Goal: Transaction & Acquisition: Purchase product/service

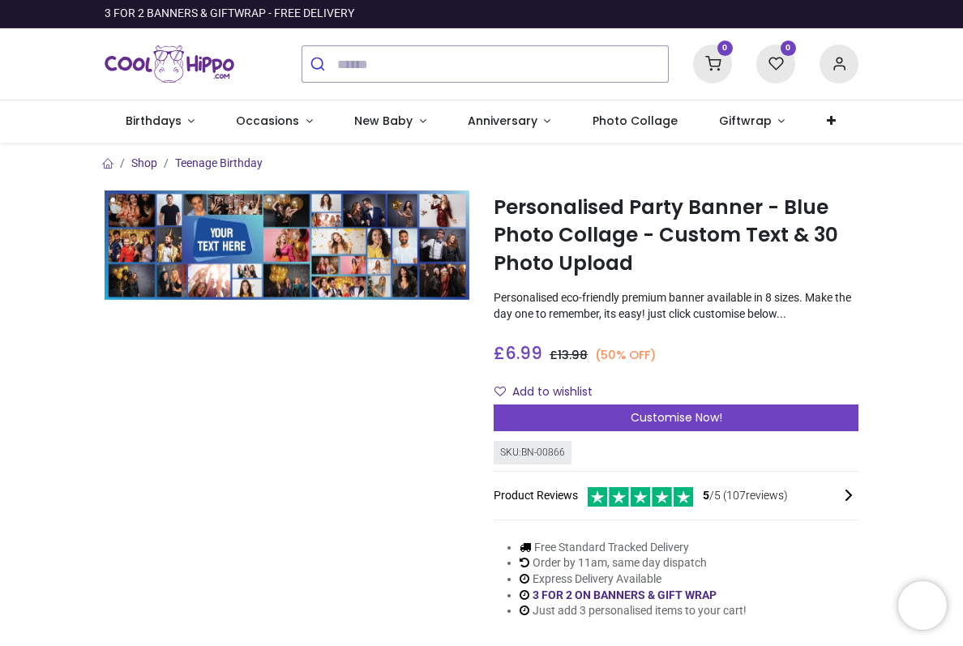
click at [258, 122] on span "Occasions" at bounding box center [267, 121] width 63 height 16
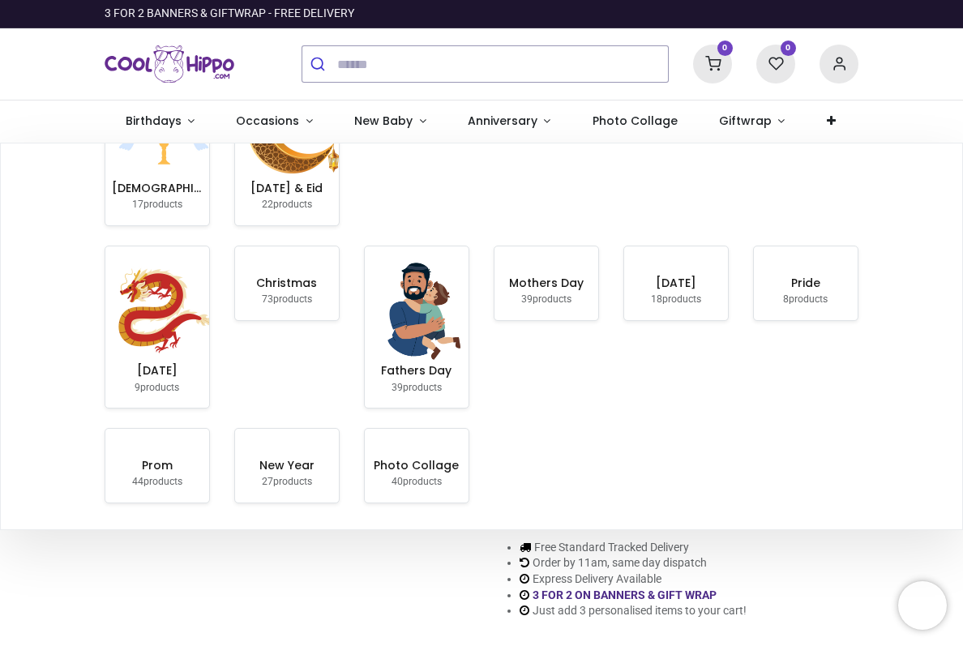
scroll to position [338, 0]
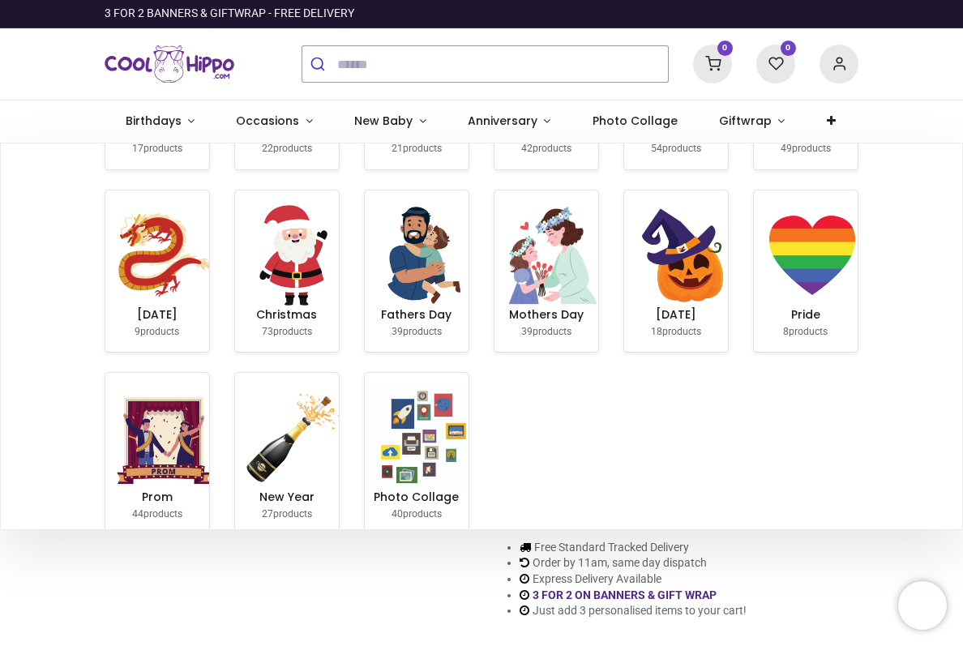
click at [443, 438] on img at bounding box center [423, 438] width 104 height 104
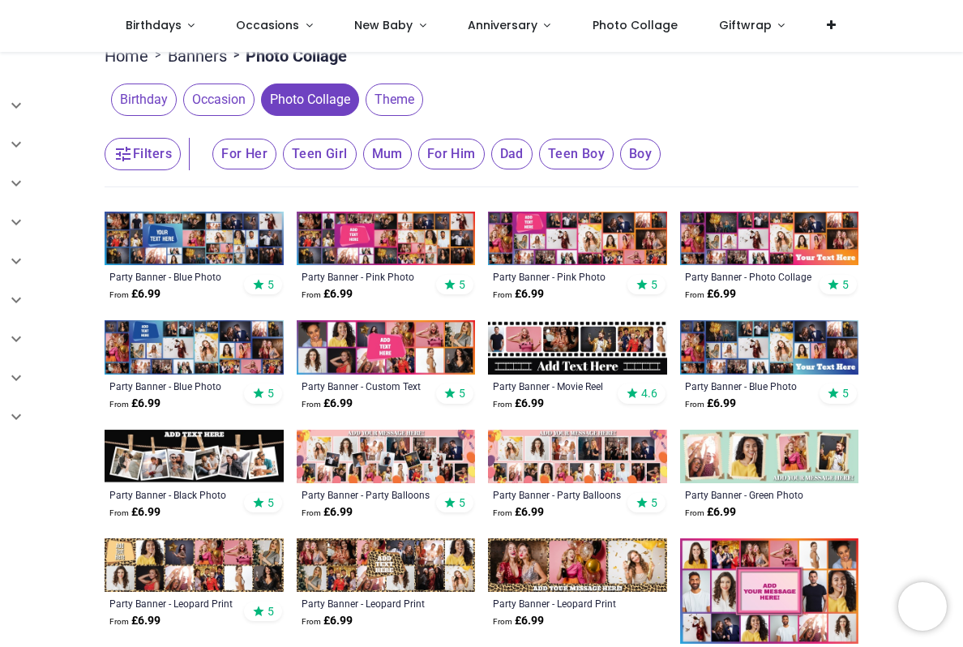
scroll to position [208, 0]
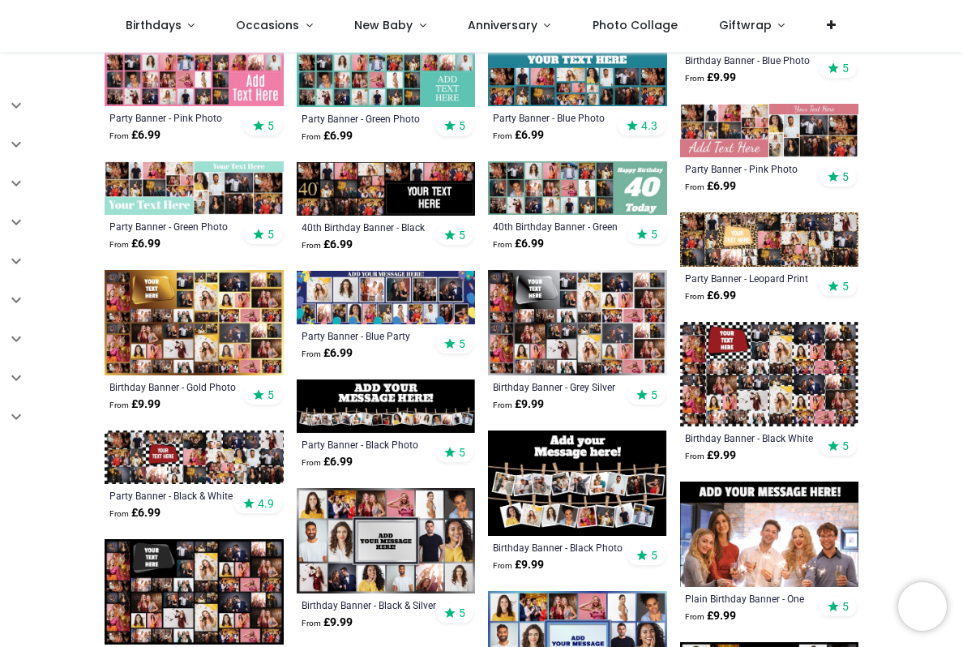
scroll to position [959, 0]
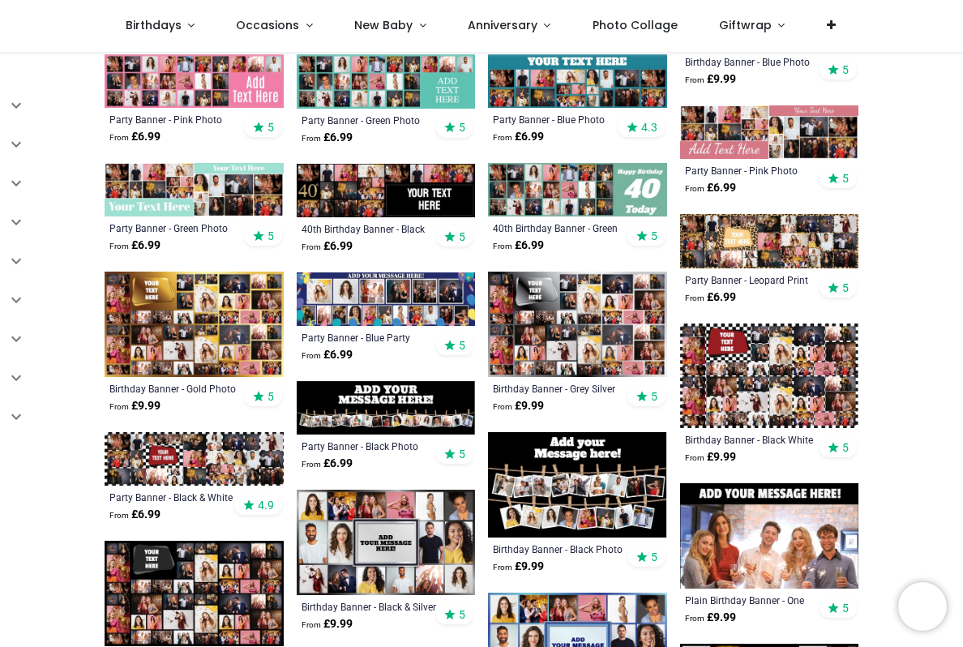
click at [229, 458] on img at bounding box center [194, 459] width 179 height 54
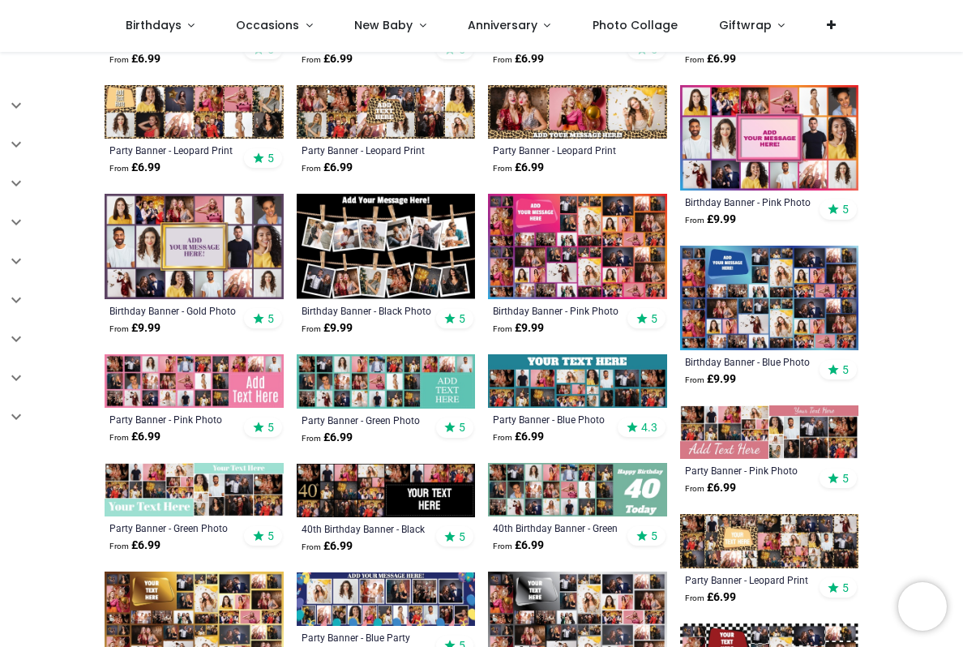
scroll to position [645, 0]
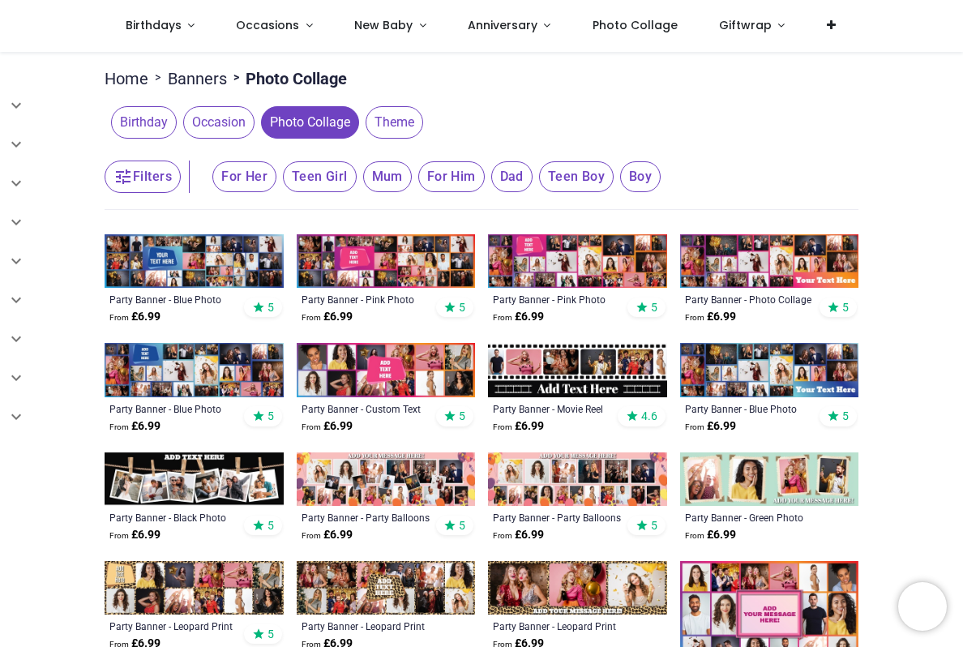
scroll to position [179, 0]
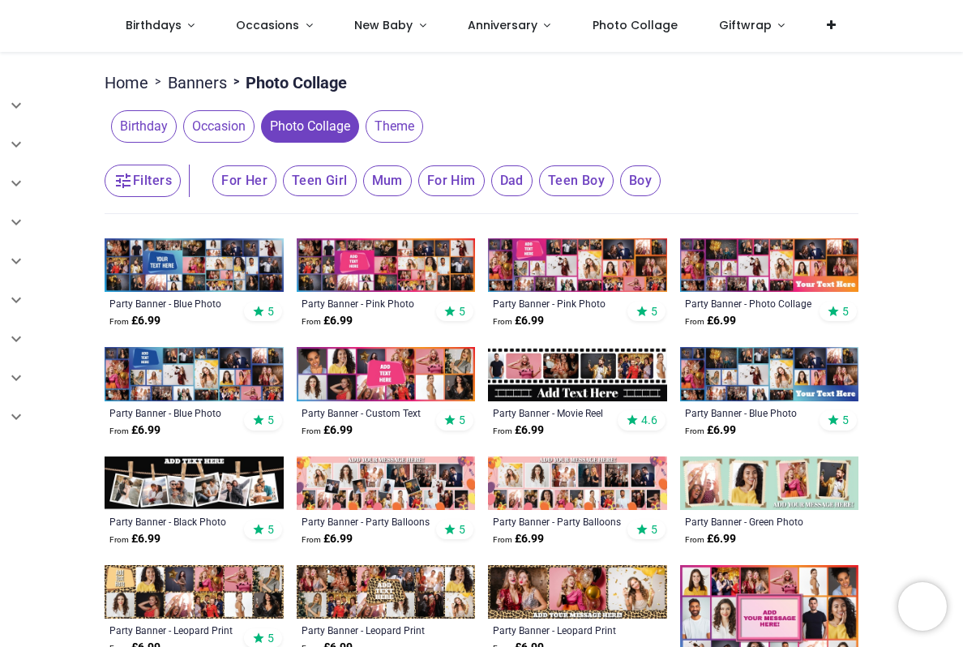
click at [402, 118] on span "Theme" at bounding box center [395, 126] width 58 height 32
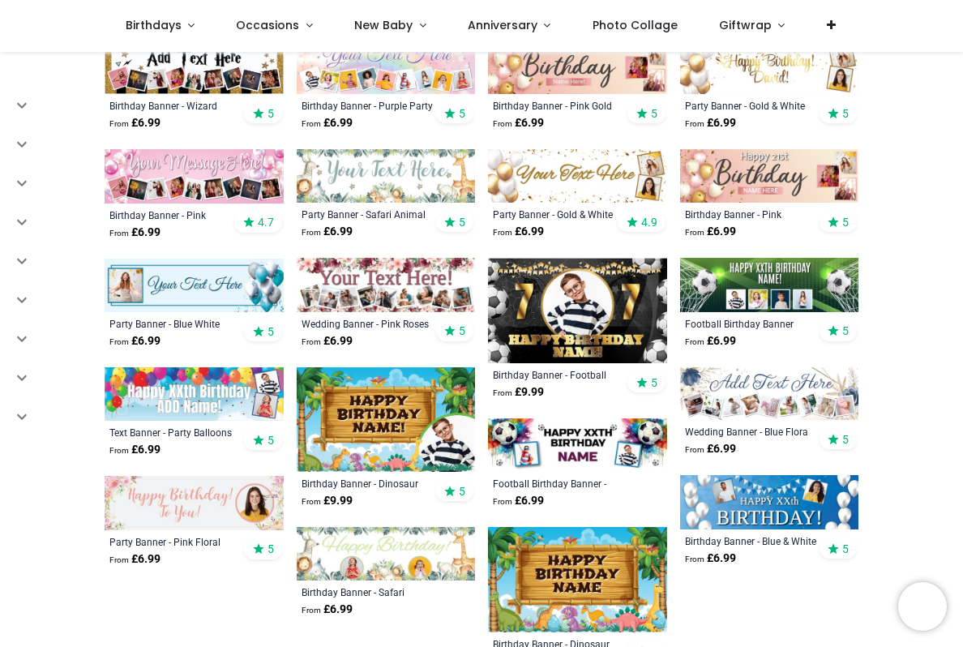
scroll to position [597, 0]
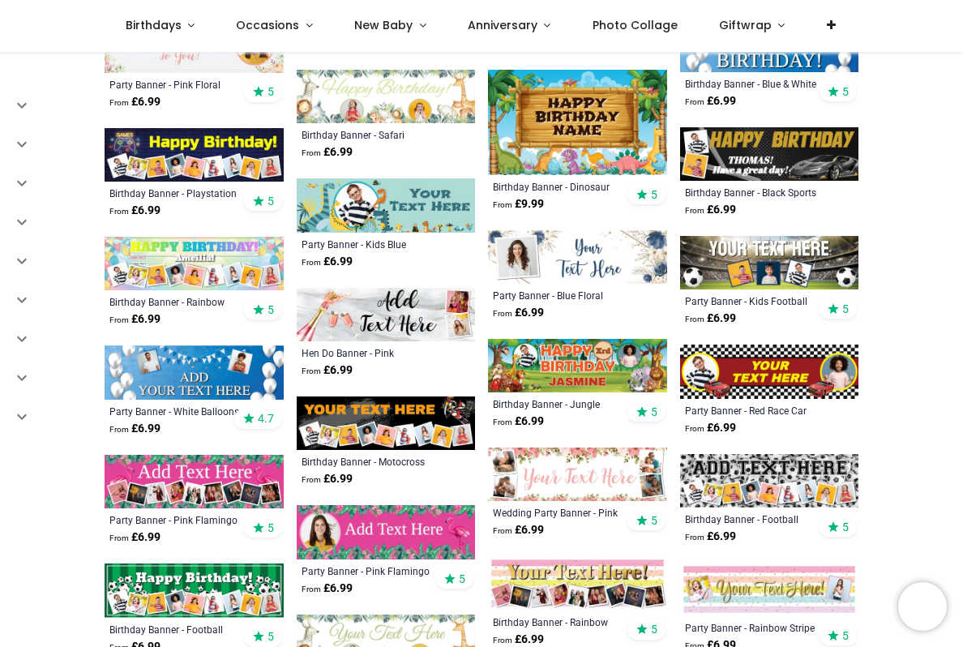
scroll to position [1055, 0]
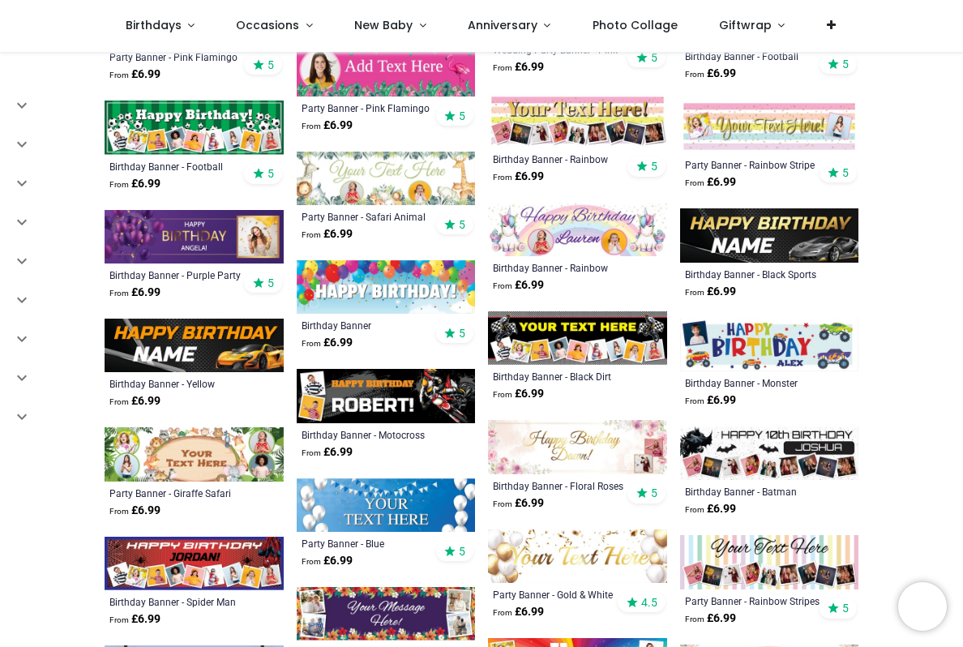
scroll to position [1517, 0]
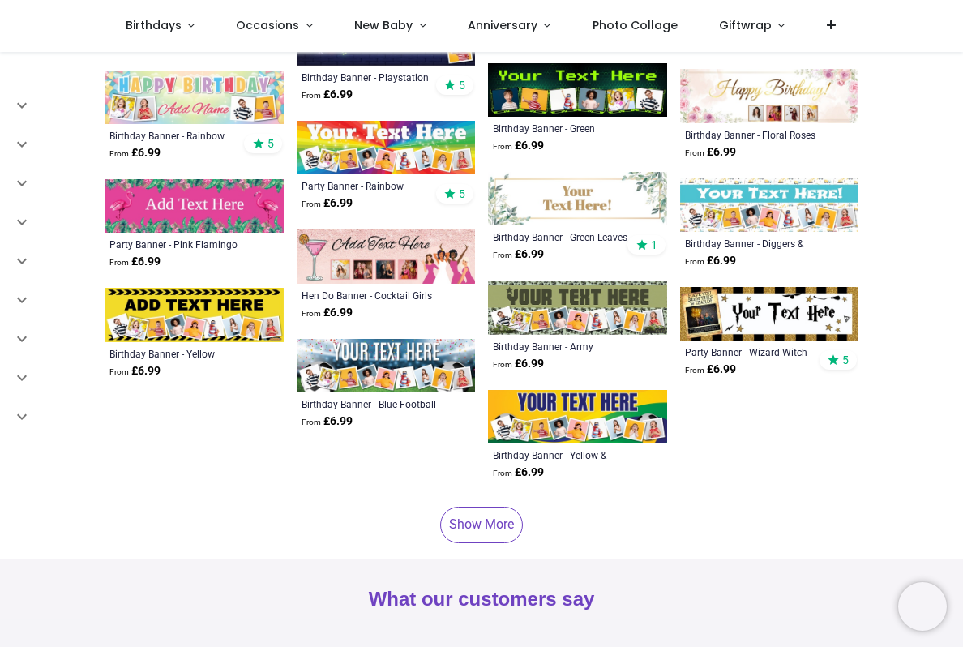
scroll to position [3073, 0]
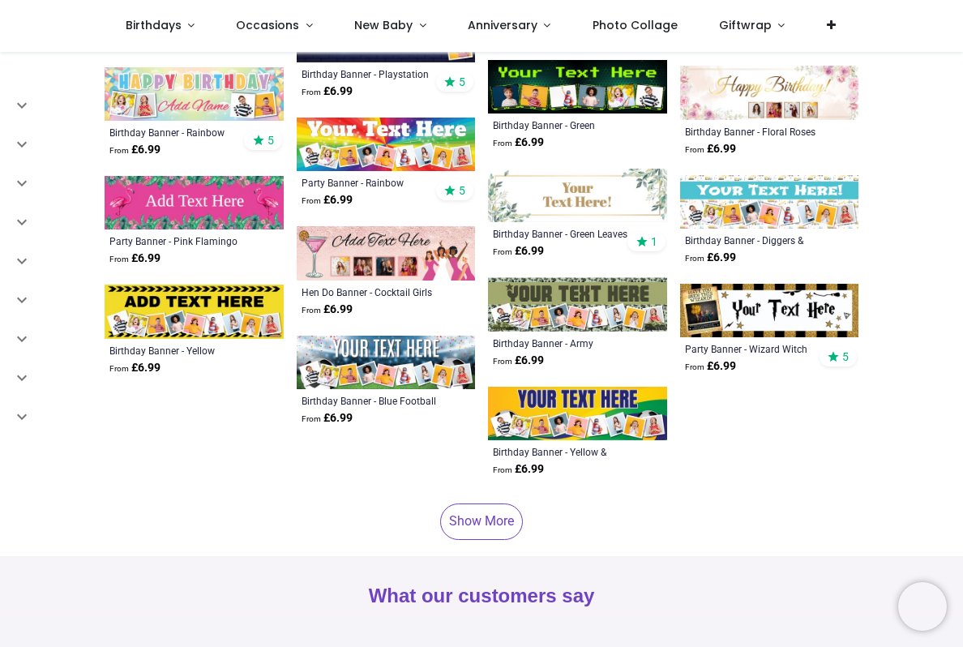
click at [477, 507] on link "Show More" at bounding box center [481, 521] width 83 height 36
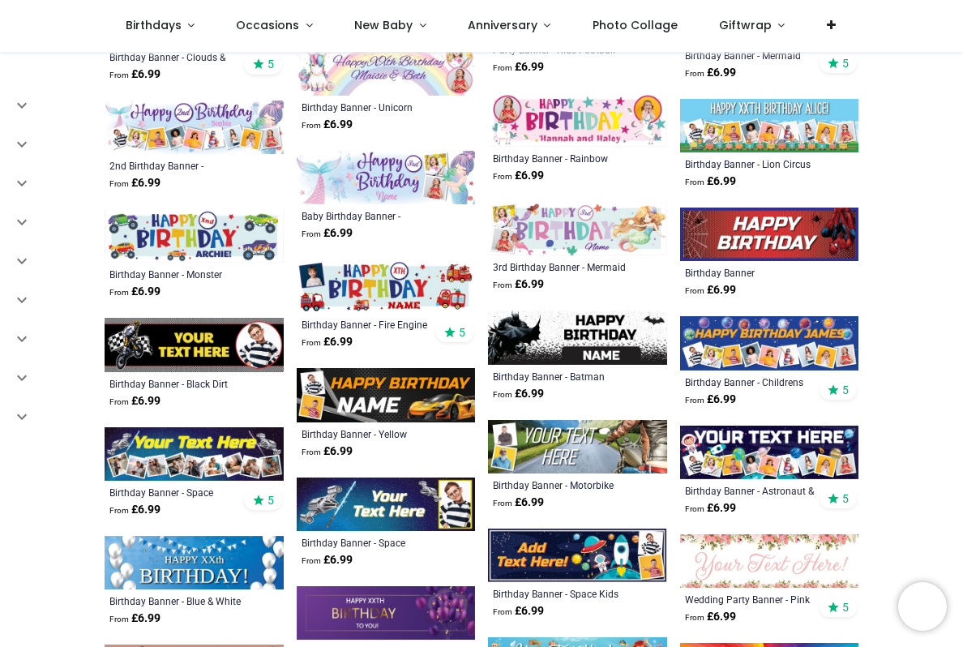
scroll to position [3913, 0]
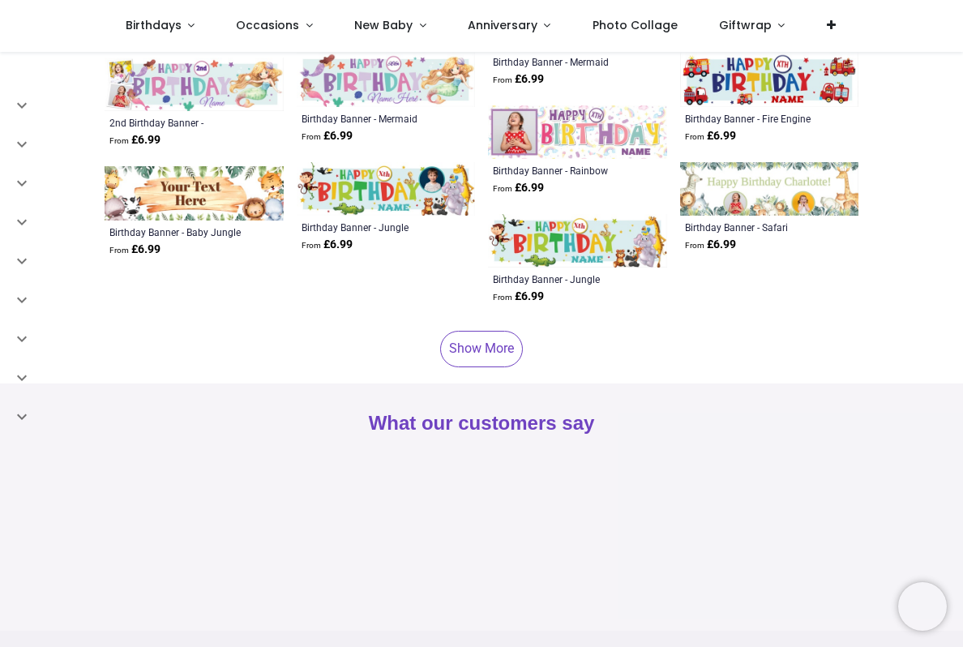
scroll to position [7060, 0]
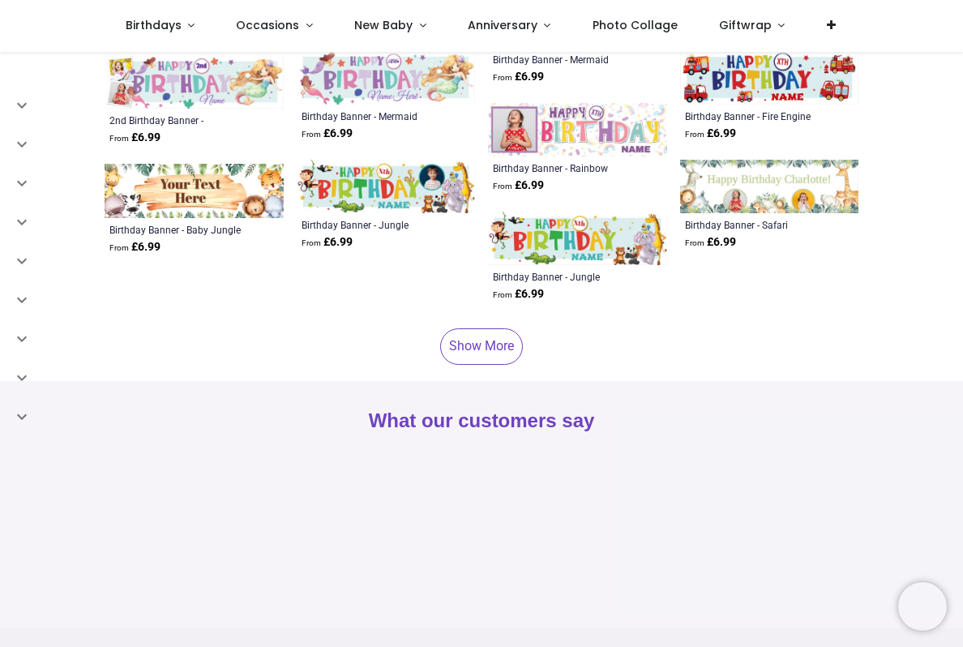
click at [496, 339] on link "Show More" at bounding box center [481, 346] width 83 height 36
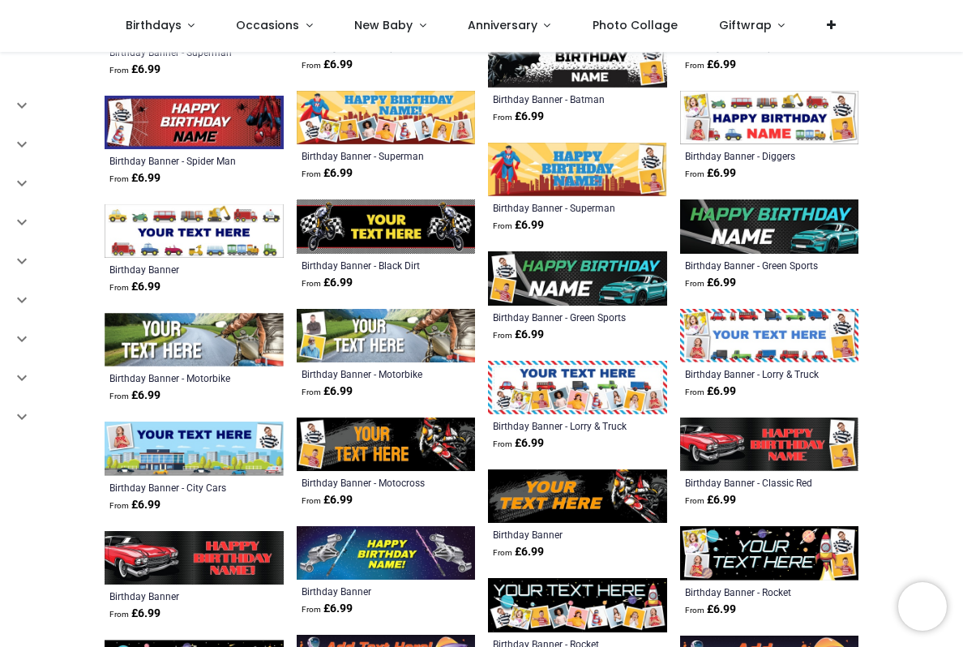
scroll to position [7566, 0]
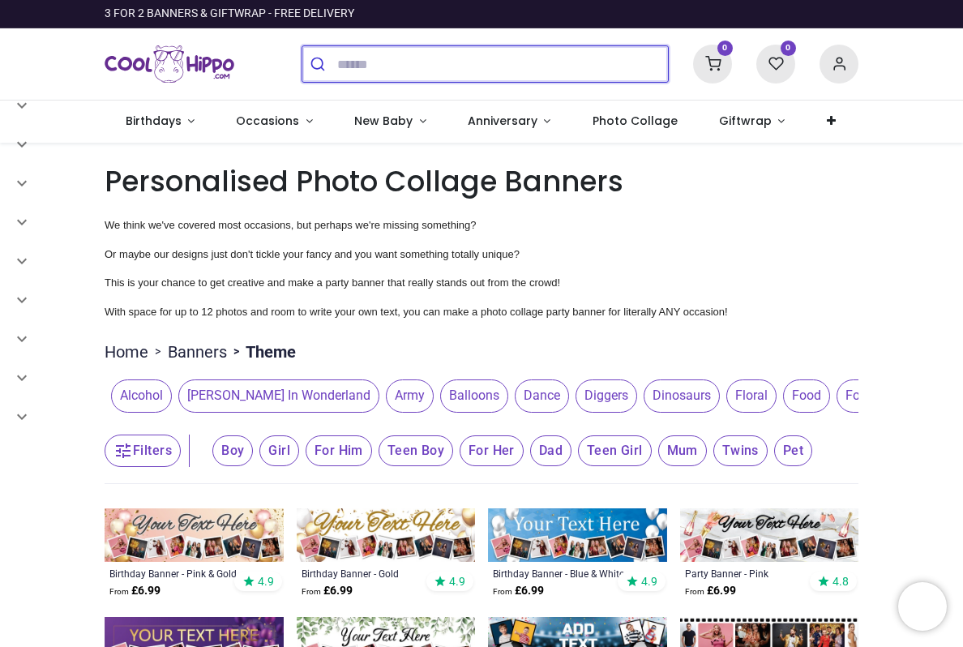
click at [367, 52] on input "search" at bounding box center [502, 64] width 331 height 36
click at [378, 70] on input "search" at bounding box center [502, 64] width 331 height 36
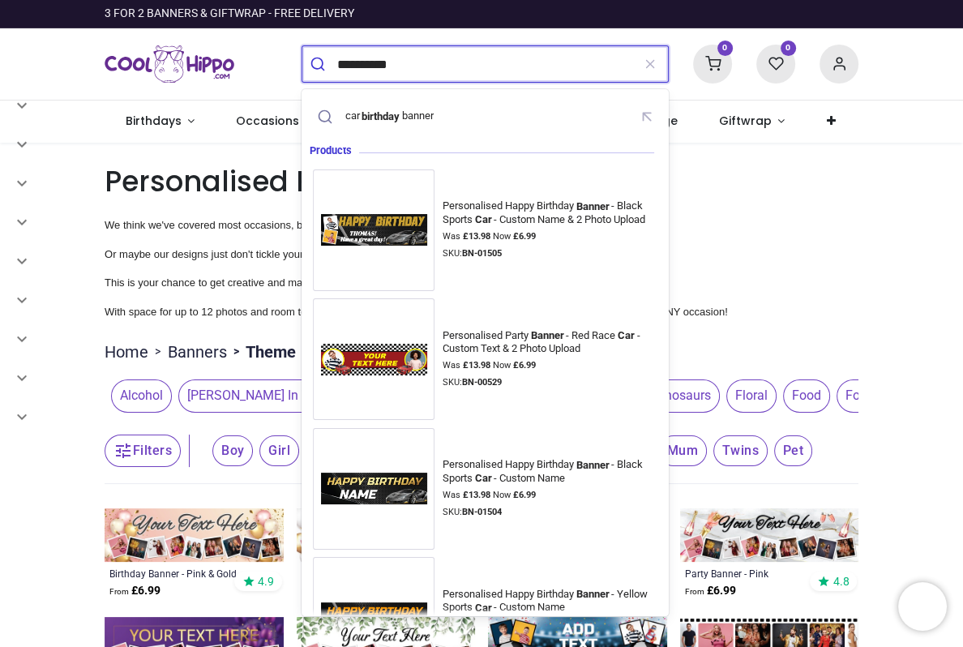
type input "**********"
click at [319, 64] on button "submit" at bounding box center [319, 64] width 35 height 36
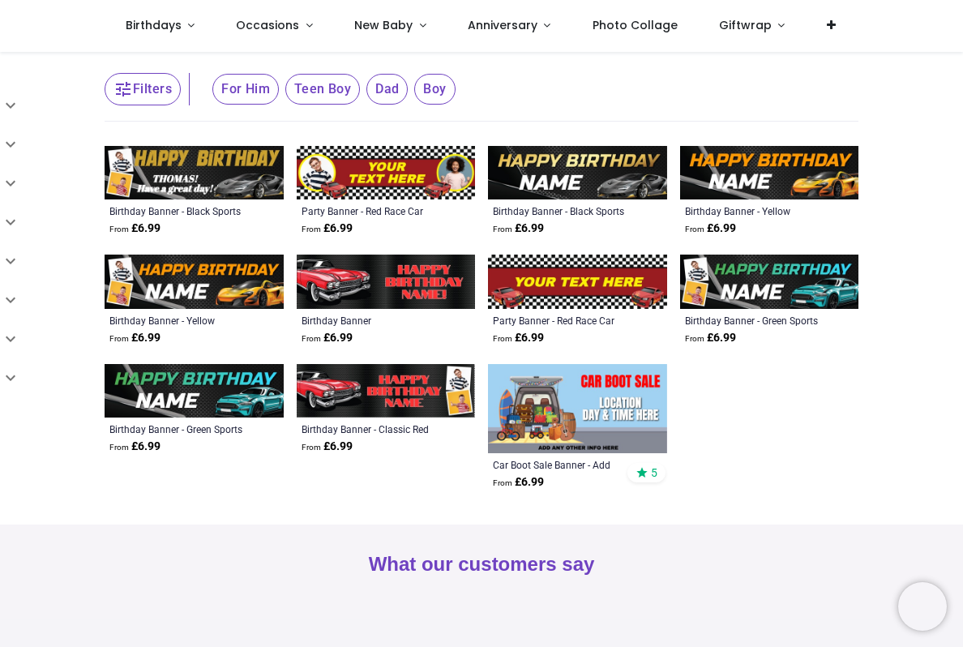
scroll to position [97, 0]
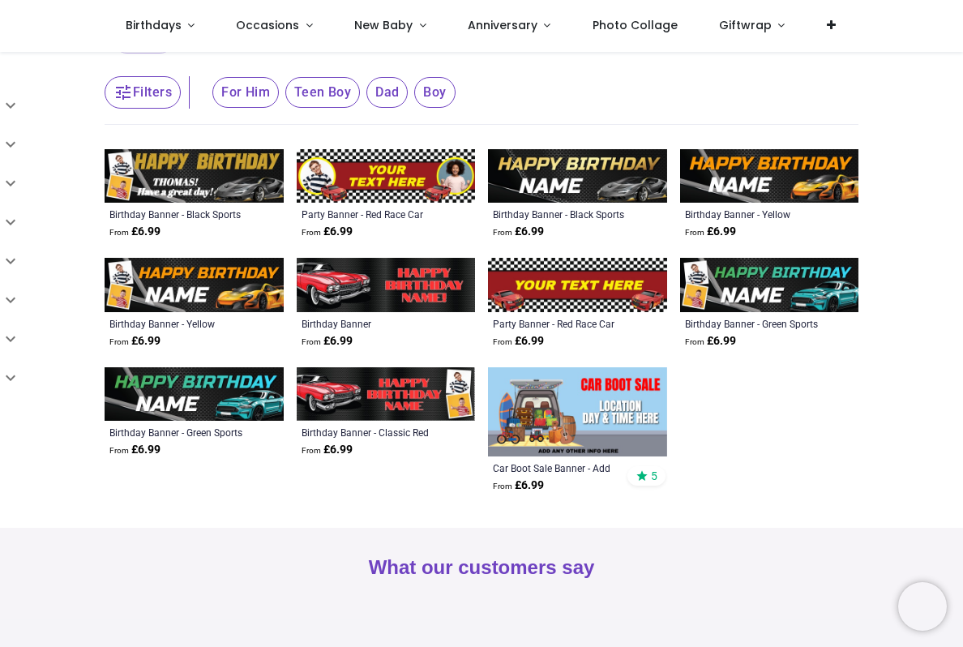
click at [431, 174] on img at bounding box center [386, 176] width 179 height 54
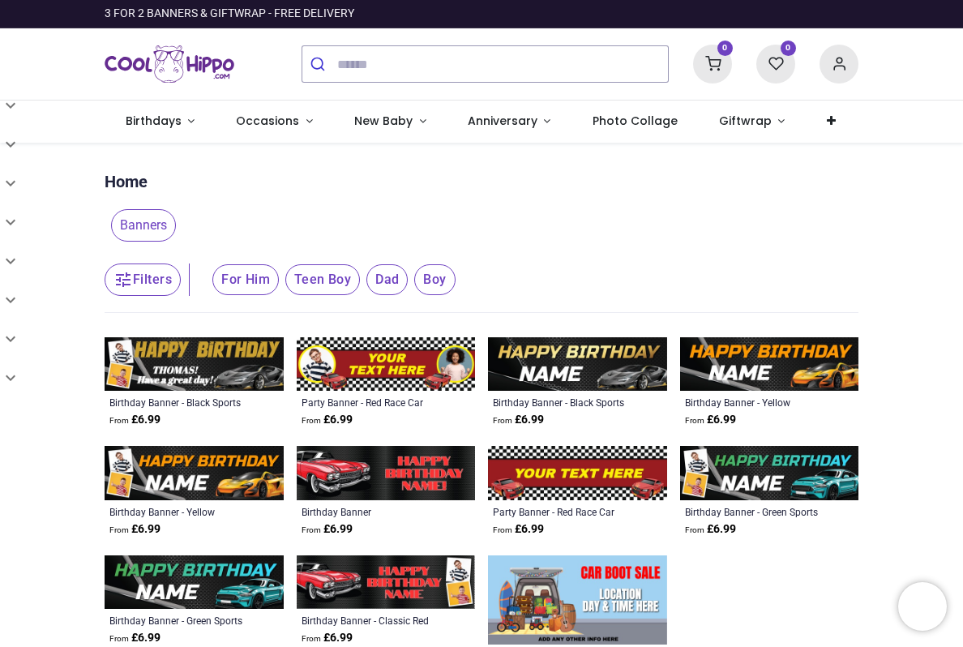
scroll to position [0, 0]
